Goal: Find contact information: Find contact information

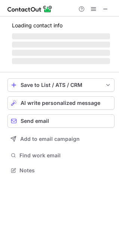
scroll to position [170, 119]
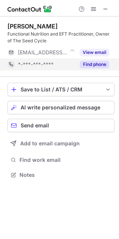
click at [101, 61] on button "Find phone" at bounding box center [95, 64] width 30 height 7
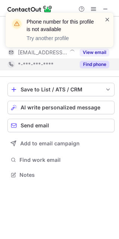
click at [108, 19] on span at bounding box center [107, 19] width 6 height 7
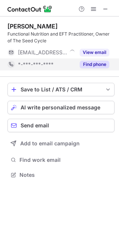
drag, startPoint x: 106, startPoint y: 11, endPoint x: 18, endPoint y: 12, distance: 88.0
click at [106, 11] on span at bounding box center [106, 9] width 6 height 6
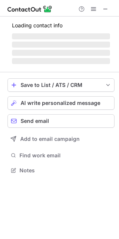
scroll to position [182, 119]
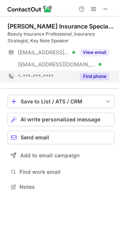
click at [95, 73] on button "Find phone" at bounding box center [95, 76] width 30 height 7
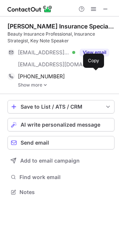
scroll to position [186, 119]
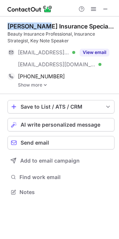
drag, startPoint x: 9, startPoint y: 26, endPoint x: 43, endPoint y: 28, distance: 34.9
click at [43, 28] on div "Sue Sparrow Insurance Specialist • •" at bounding box center [60, 25] width 107 height 7
copy div "Sue Sparrow"
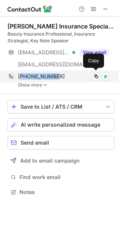
drag, startPoint x: 59, startPoint y: 76, endPoint x: 22, endPoint y: 77, distance: 36.7
click at [22, 77] on div "+61422313081" at bounding box center [63, 76] width 91 height 7
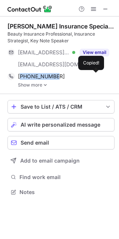
copy span "61422313081"
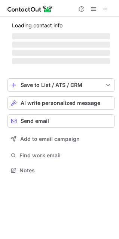
scroll to position [163, 119]
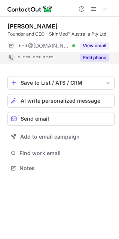
click at [90, 58] on button "Find phone" at bounding box center [95, 57] width 30 height 7
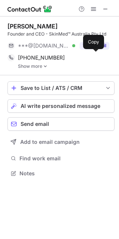
scroll to position [168, 119]
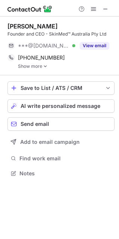
click at [45, 66] on img at bounding box center [45, 66] width 4 height 5
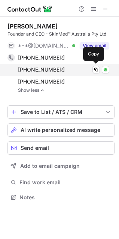
scroll to position [192, 119]
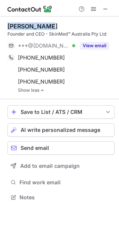
drag, startPoint x: 7, startPoint y: 26, endPoint x: 52, endPoint y: 25, distance: 44.9
click at [52, 25] on div "Sharon Marsh Founder and CEO - SkinMed™ Australia Pty Ltd ***@gmail.com Verifie…" at bounding box center [59, 112] width 119 height 192
copy div "Sharon Marsh"
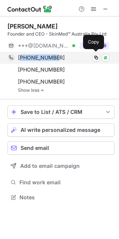
drag, startPoint x: 61, startPoint y: 56, endPoint x: 22, endPoint y: 57, distance: 38.6
click at [22, 57] on div "+61456632206" at bounding box center [63, 57] width 91 height 7
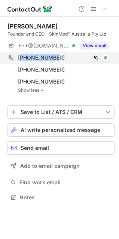
copy span "61456632206"
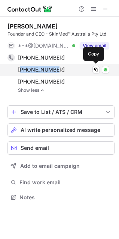
drag, startPoint x: 55, startPoint y: 69, endPoint x: 22, endPoint y: 71, distance: 33.4
click at [22, 71] on div "+61412557571" at bounding box center [63, 69] width 91 height 7
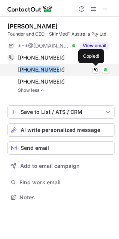
copy span "61412557571"
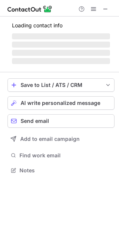
scroll to position [163, 119]
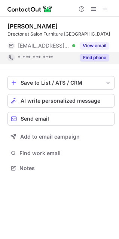
click at [94, 58] on button "Find phone" at bounding box center [95, 57] width 30 height 7
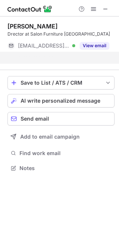
scroll to position [151, 119]
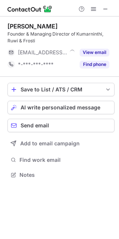
scroll to position [170, 119]
drag, startPoint x: 23, startPoint y: 26, endPoint x: 79, endPoint y: 26, distance: 56.1
click at [58, 26] on div "Tjimari Sanderson-Milera" at bounding box center [32, 25] width 50 height 7
drag, startPoint x: 26, startPoint y: 27, endPoint x: 13, endPoint y: 28, distance: 13.1
click at [26, 28] on div "Tjimari Sanderson-Milera" at bounding box center [32, 25] width 50 height 7
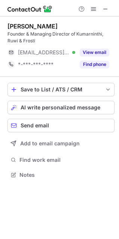
drag, startPoint x: 8, startPoint y: 25, endPoint x: 87, endPoint y: 27, distance: 79.0
click at [87, 27] on div "Tjimari Sanderson-Milera" at bounding box center [60, 25] width 107 height 7
copy div "Tjimari Sanderson-Milera"
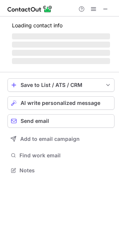
scroll to position [163, 119]
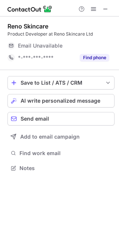
scroll to position [163, 119]
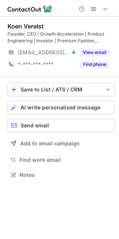
scroll to position [170, 119]
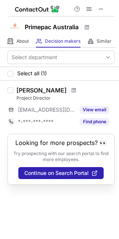
click at [101, 14] on div at bounding box center [60, 8] width 107 height 16
drag, startPoint x: 103, startPoint y: 9, endPoint x: 40, endPoint y: 9, distance: 63.3
click at [103, 9] on span at bounding box center [101, 9] width 6 height 6
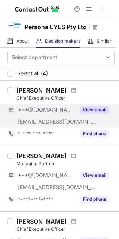
click at [89, 110] on button "View email" at bounding box center [95, 109] width 30 height 7
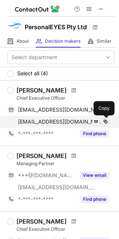
click at [104, 122] on span at bounding box center [106, 122] width 6 height 6
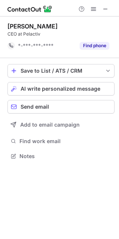
scroll to position [151, 119]
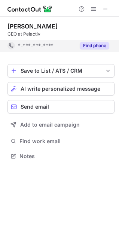
click at [100, 45] on button "Find phone" at bounding box center [95, 45] width 30 height 7
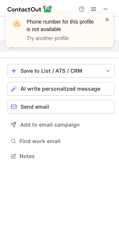
click at [107, 18] on span at bounding box center [107, 19] width 6 height 7
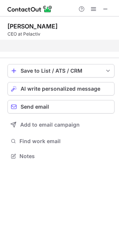
click at [105, 9] on div "Phone number for this profile is not available Try another profile" at bounding box center [60, 12] width 120 height 15
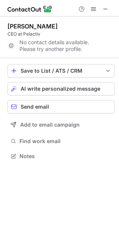
click at [105, 9] on span at bounding box center [106, 9] width 6 height 6
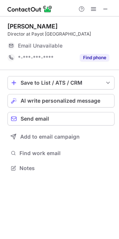
scroll to position [163, 119]
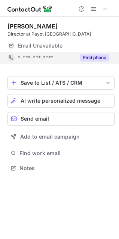
click at [101, 59] on button "Find phone" at bounding box center [95, 57] width 30 height 7
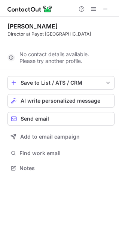
scroll to position [151, 119]
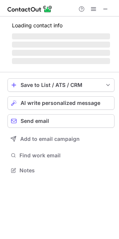
scroll to position [170, 119]
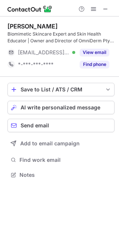
scroll to position [170, 119]
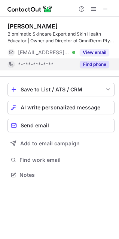
click at [84, 63] on button "Find phone" at bounding box center [95, 64] width 30 height 7
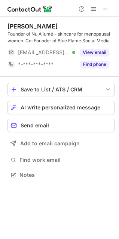
scroll to position [170, 119]
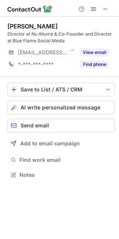
scroll to position [170, 119]
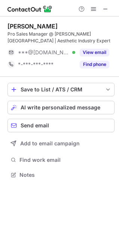
scroll to position [170, 119]
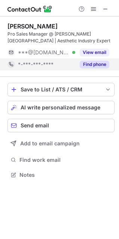
click at [97, 63] on button "Find phone" at bounding box center [95, 64] width 30 height 7
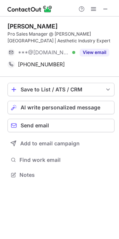
drag, startPoint x: 8, startPoint y: 24, endPoint x: 57, endPoint y: 25, distance: 48.7
click at [57, 25] on div "Charlotte Clarke" at bounding box center [60, 25] width 107 height 7
copy div "Charlotte Clarke"
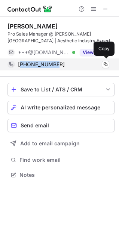
drag, startPoint x: 54, startPoint y: 63, endPoint x: 22, endPoint y: 63, distance: 32.2
click at [22, 63] on div "+61456886342" at bounding box center [63, 64] width 91 height 7
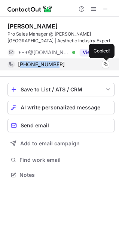
copy span "61456886342"
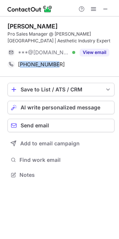
copy span "61456886342"
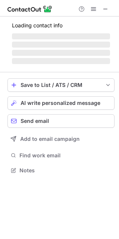
scroll to position [175, 119]
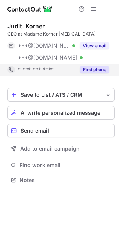
click at [104, 66] on button "Find phone" at bounding box center [95, 69] width 30 height 7
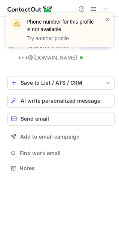
scroll to position [163, 119]
click at [106, 17] on span at bounding box center [107, 19] width 6 height 7
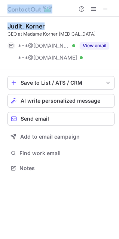
drag, startPoint x: 7, startPoint y: 25, endPoint x: 51, endPoint y: 25, distance: 44.2
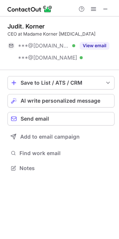
click at [50, 25] on div "Judit. Korner" at bounding box center [60, 25] width 107 height 7
drag, startPoint x: 46, startPoint y: 24, endPoint x: 9, endPoint y: 25, distance: 37.4
click at [9, 25] on div "Judit. Korner" at bounding box center [60, 25] width 107 height 7
copy div "Judit. Korner"
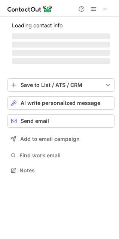
scroll to position [170, 119]
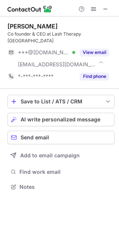
scroll to position [175, 119]
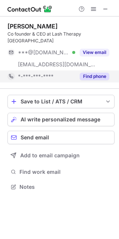
click at [84, 73] on button "Find phone" at bounding box center [95, 76] width 30 height 7
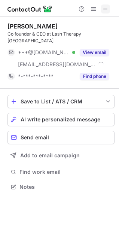
click at [107, 9] on span at bounding box center [106, 9] width 6 height 6
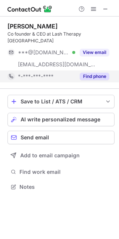
click at [101, 73] on button "Find phone" at bounding box center [95, 76] width 30 height 7
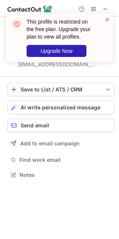
scroll to position [163, 119]
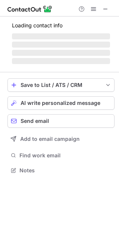
scroll to position [175, 119]
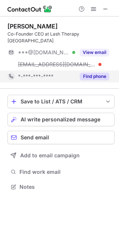
click at [93, 73] on button "Find phone" at bounding box center [95, 76] width 30 height 7
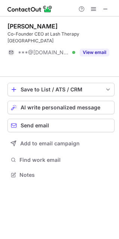
scroll to position [151, 119]
